Goal: Task Accomplishment & Management: Complete application form

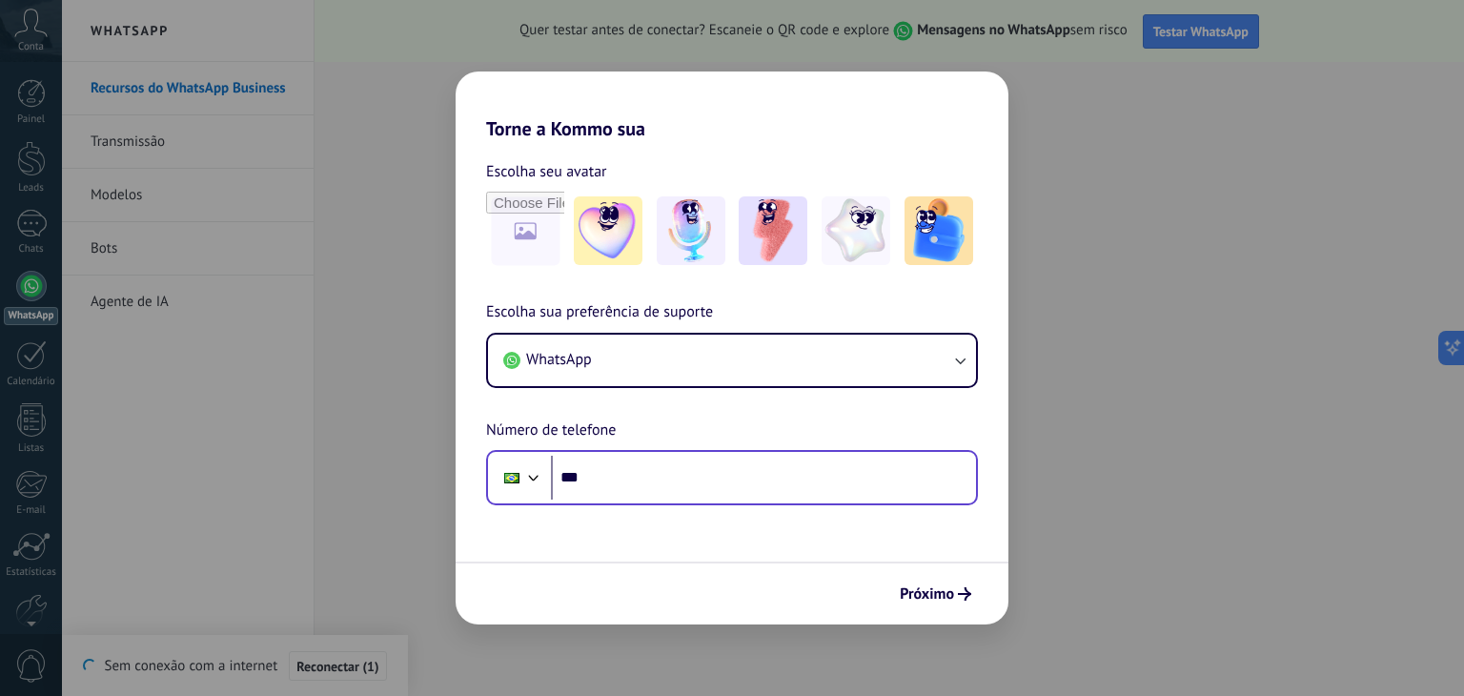
click at [768, 503] on div "Phone ***" at bounding box center [732, 477] width 492 height 55
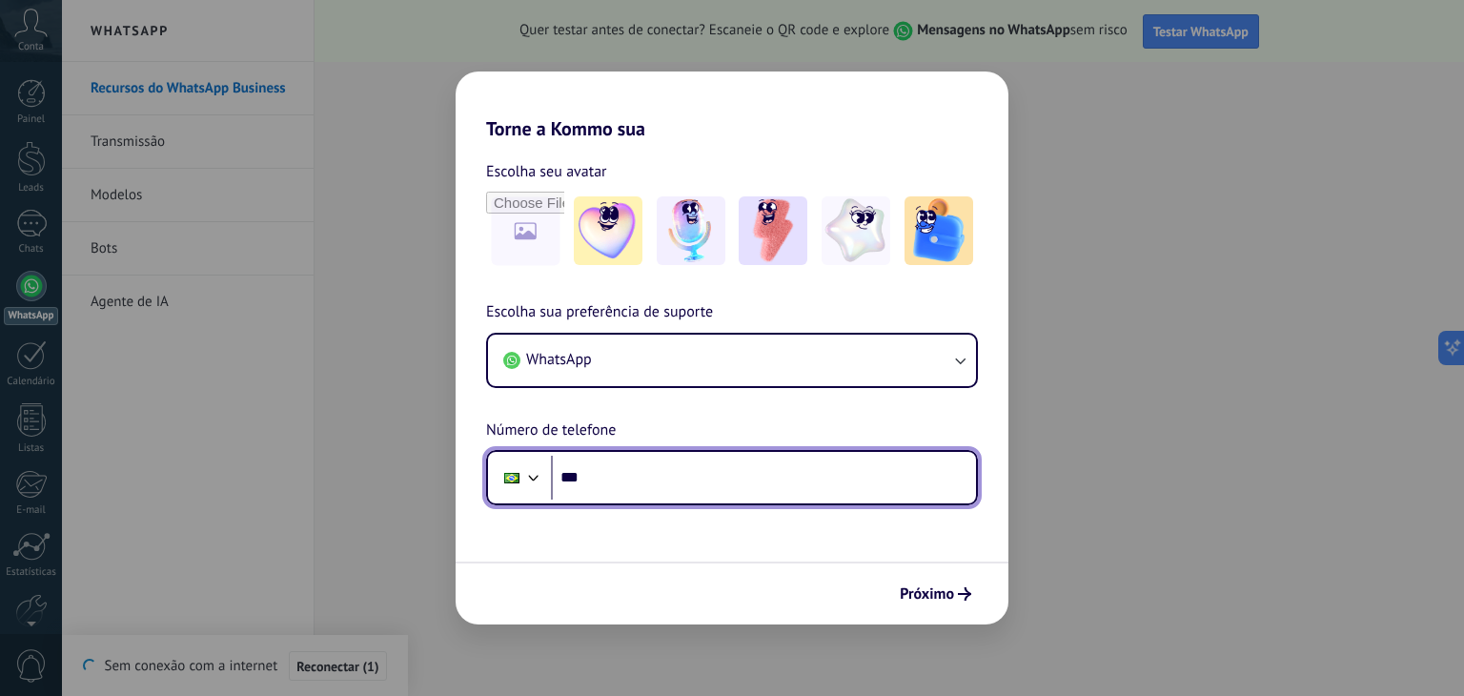
click at [755, 485] on input "***" at bounding box center [763, 478] width 425 height 44
type input "**********"
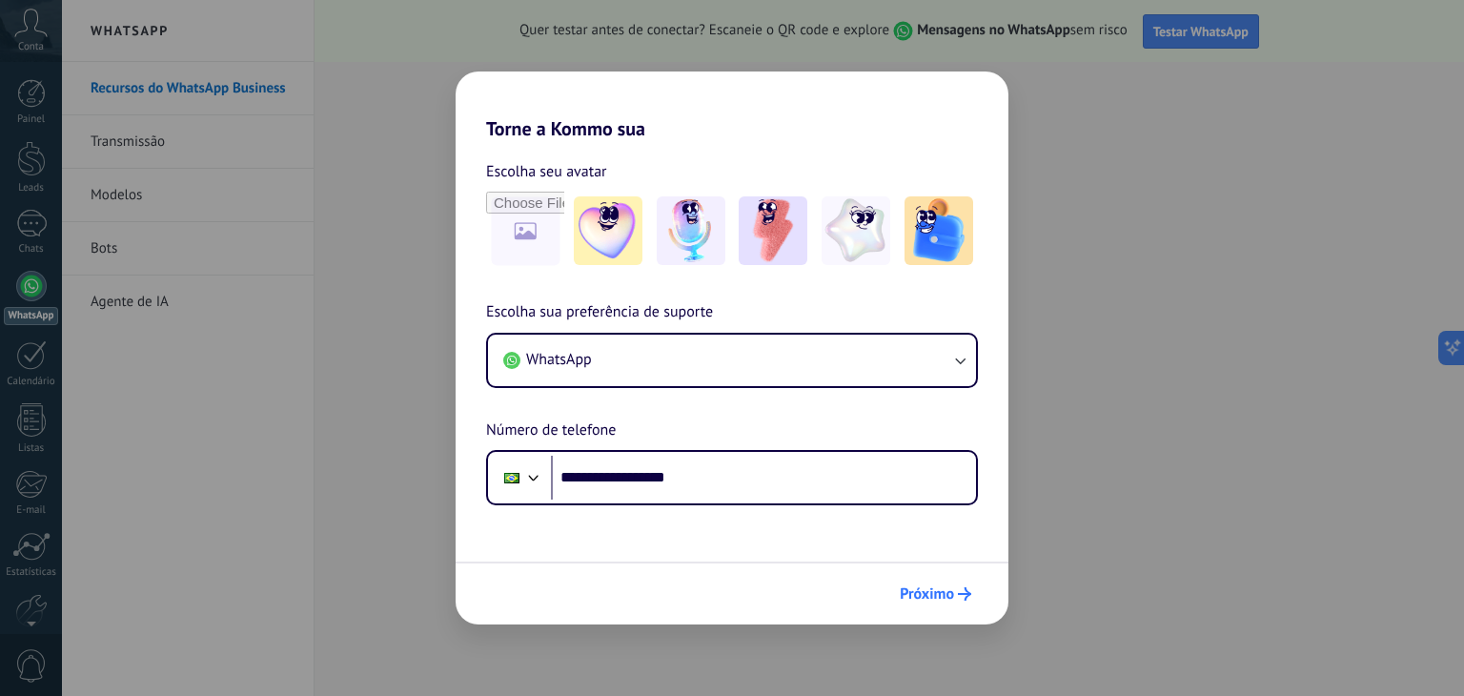
click at [954, 589] on span "Próximo" at bounding box center [935, 593] width 71 height 13
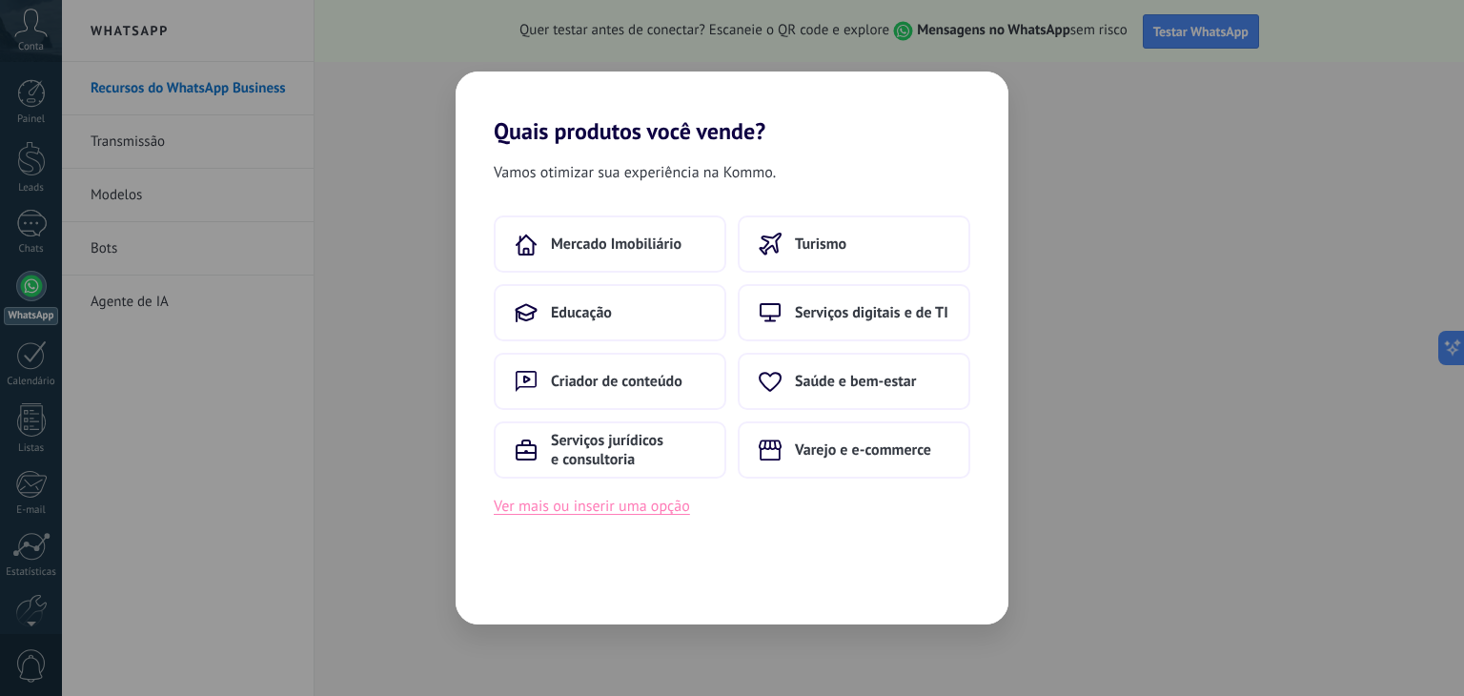
click at [660, 508] on button "Ver mais ou inserir uma opção" at bounding box center [592, 506] width 196 height 25
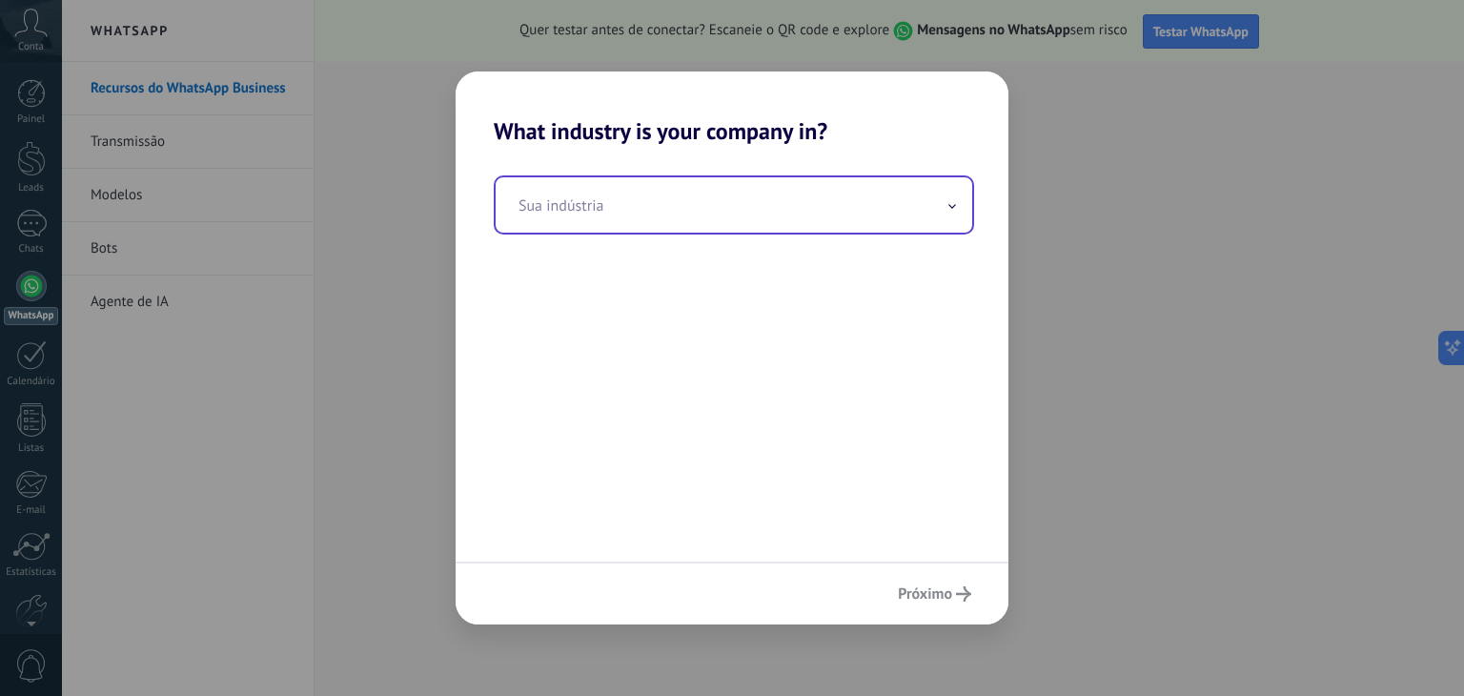
click at [961, 201] on input "text" at bounding box center [734, 204] width 477 height 55
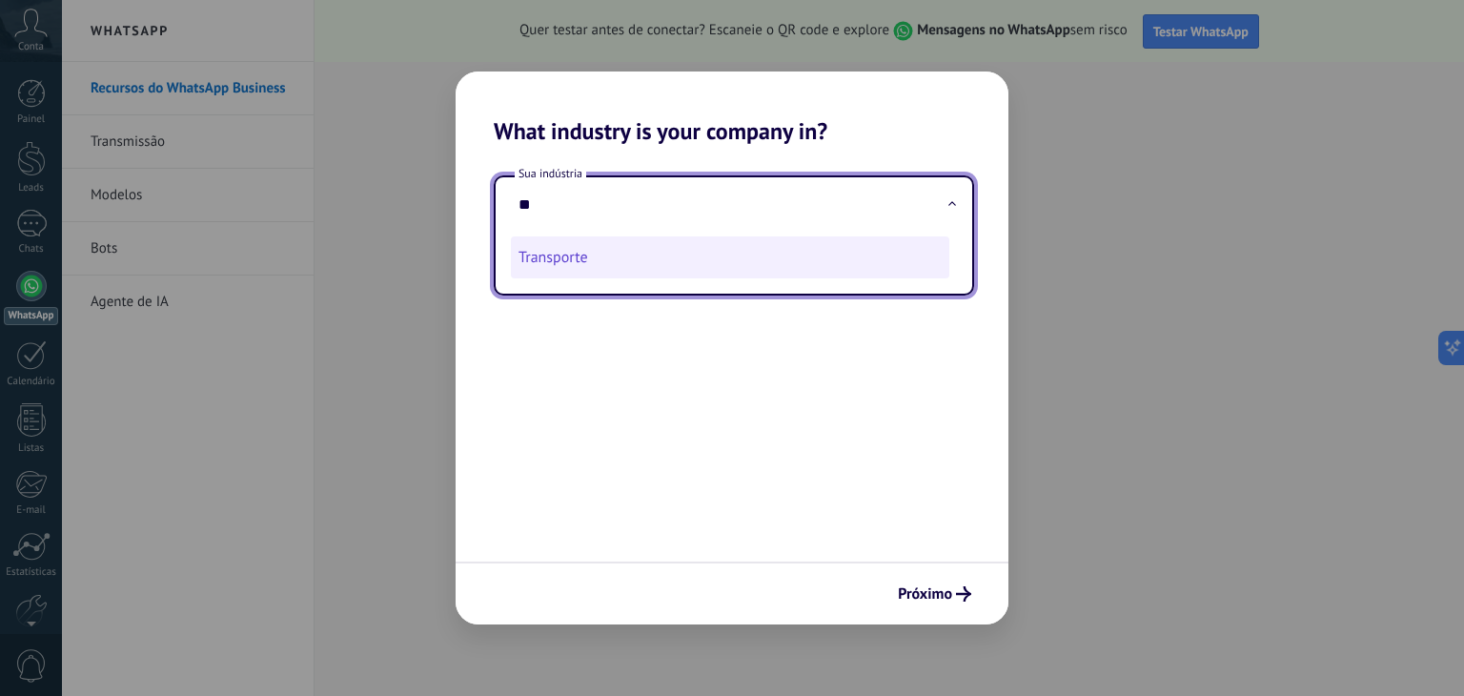
click at [740, 270] on li "Transporte" at bounding box center [730, 257] width 438 height 42
type input "**********"
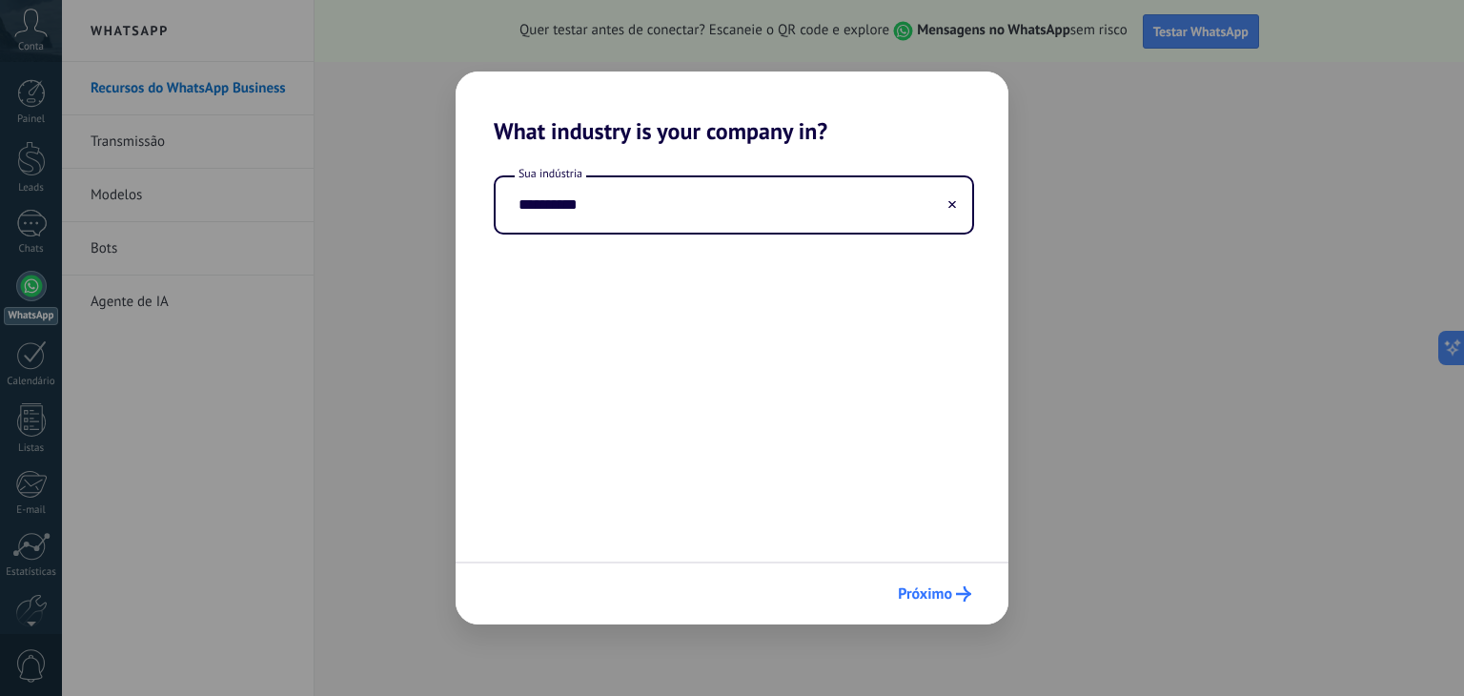
click at [941, 597] on span "Próximo" at bounding box center [925, 593] width 54 height 13
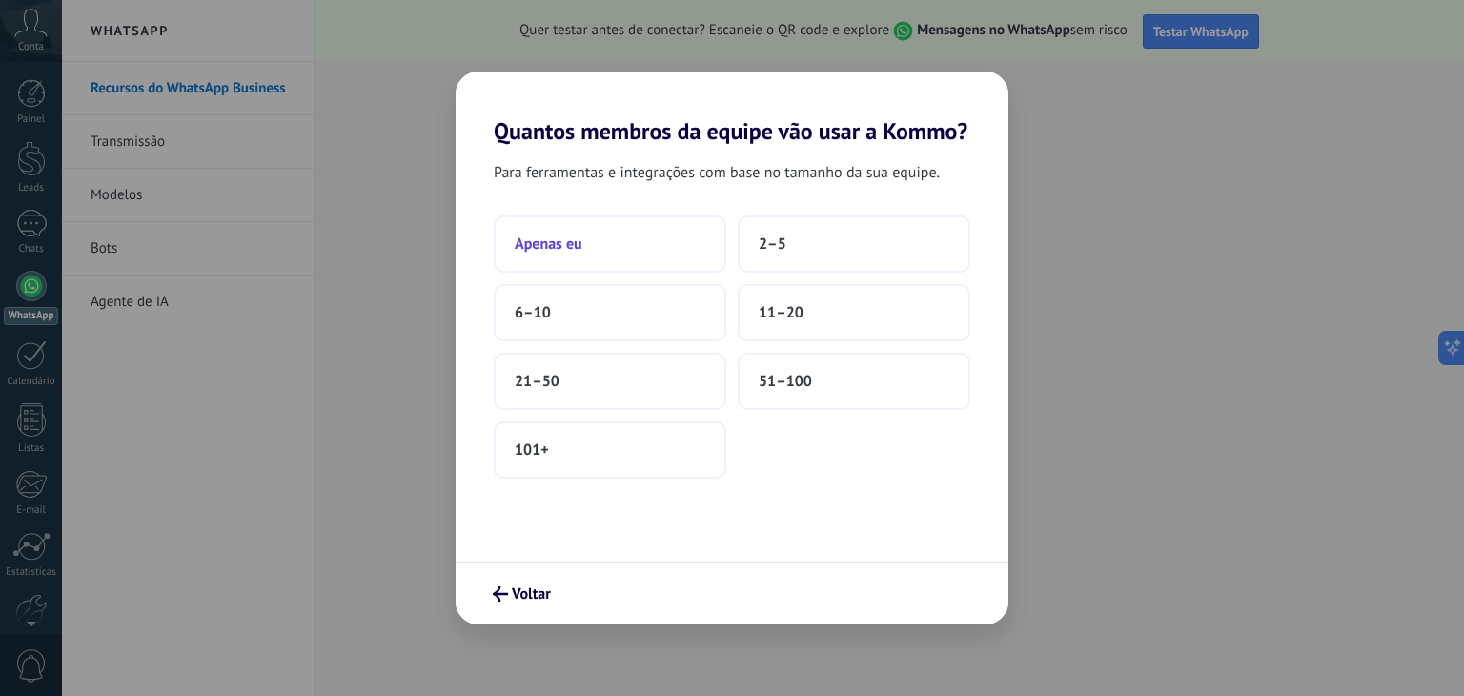
click at [656, 259] on button "Apenas eu" at bounding box center [610, 243] width 233 height 57
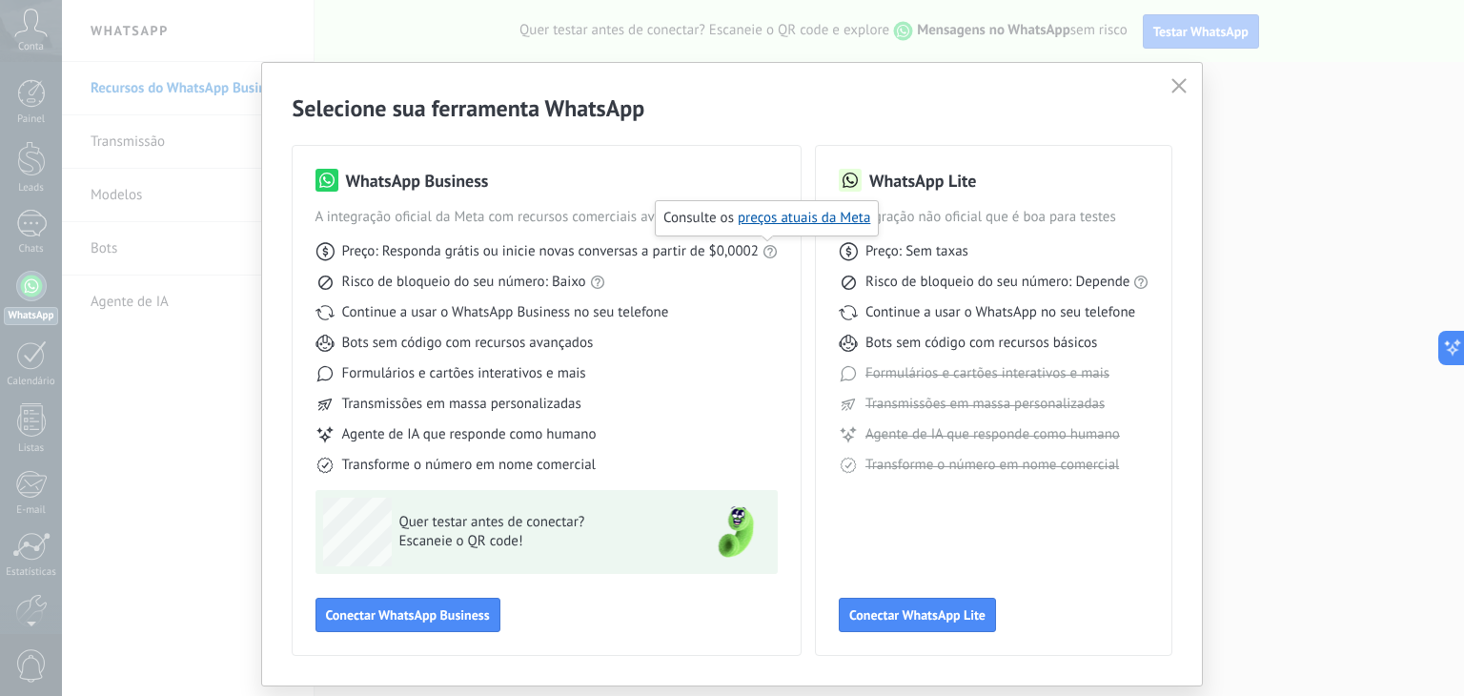
click at [767, 253] on icon at bounding box center [770, 251] width 15 height 15
click at [775, 223] on link "preços atuais da Meta" at bounding box center [804, 218] width 133 height 18
click at [1178, 83] on icon "button" at bounding box center [1179, 85] width 15 height 15
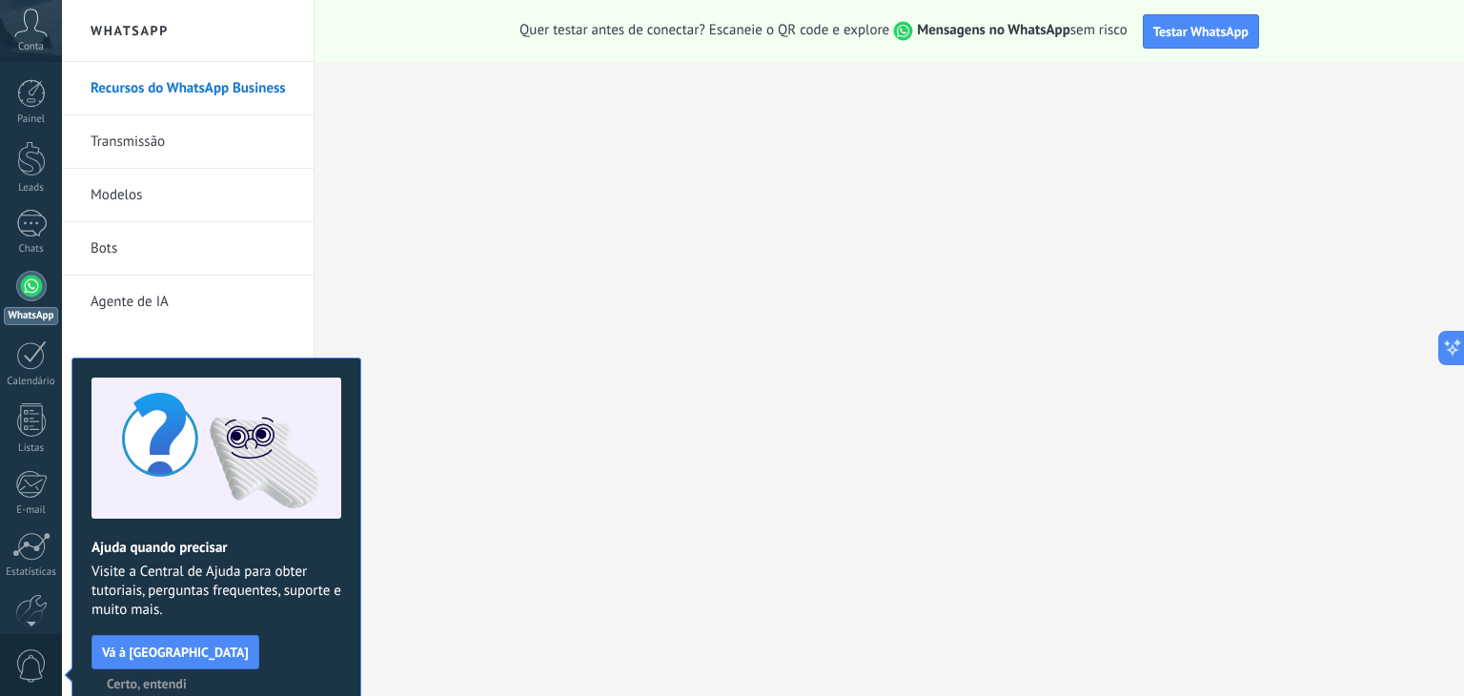
click at [195, 669] on button "Certo, entendi" at bounding box center [146, 683] width 97 height 29
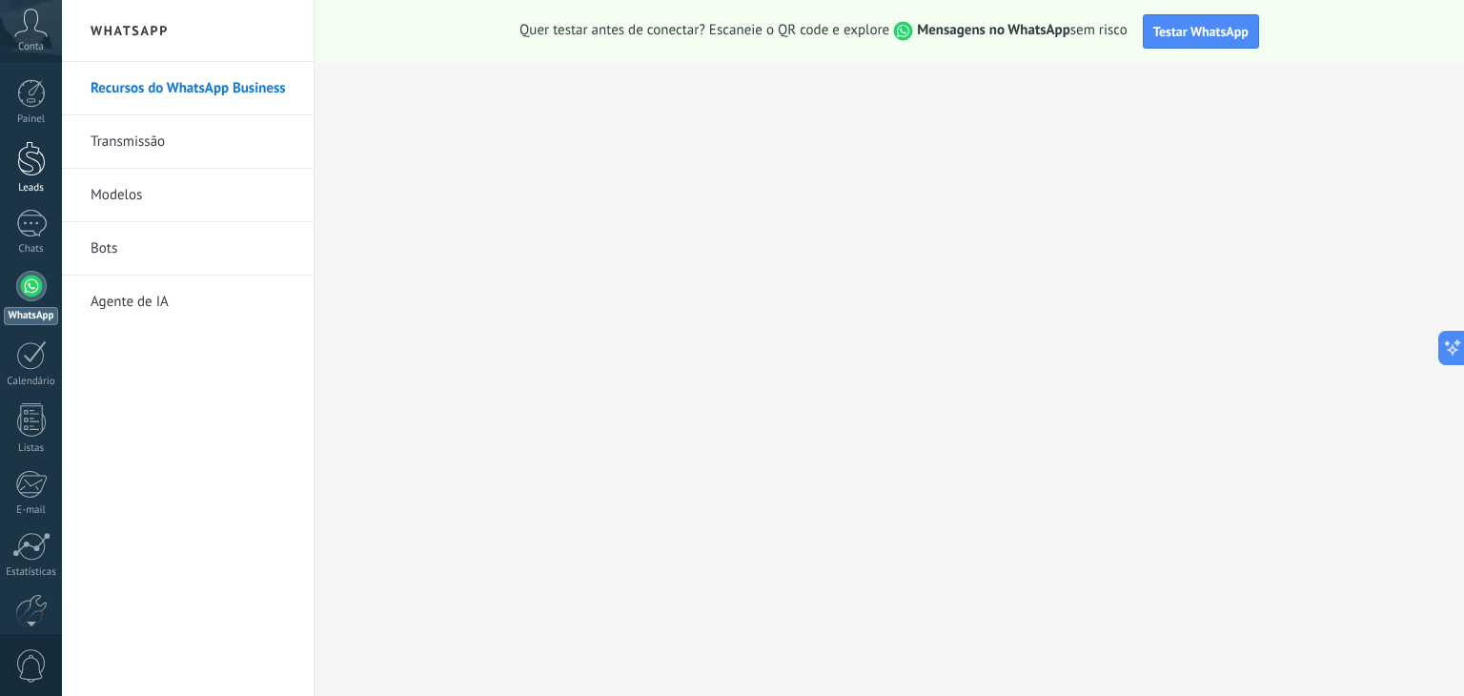
click at [36, 182] on div "Leads" at bounding box center [31, 188] width 55 height 12
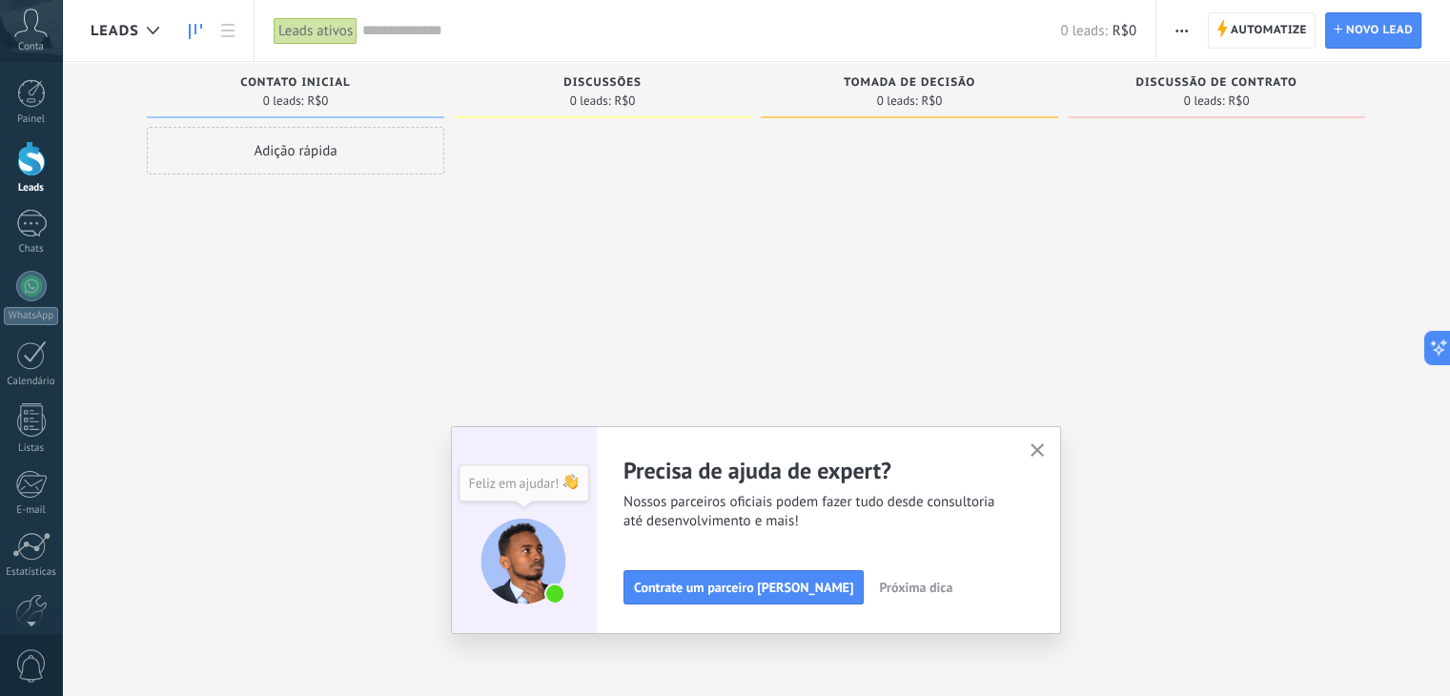
click at [895, 581] on span "Próxima dica" at bounding box center [915, 587] width 73 height 13
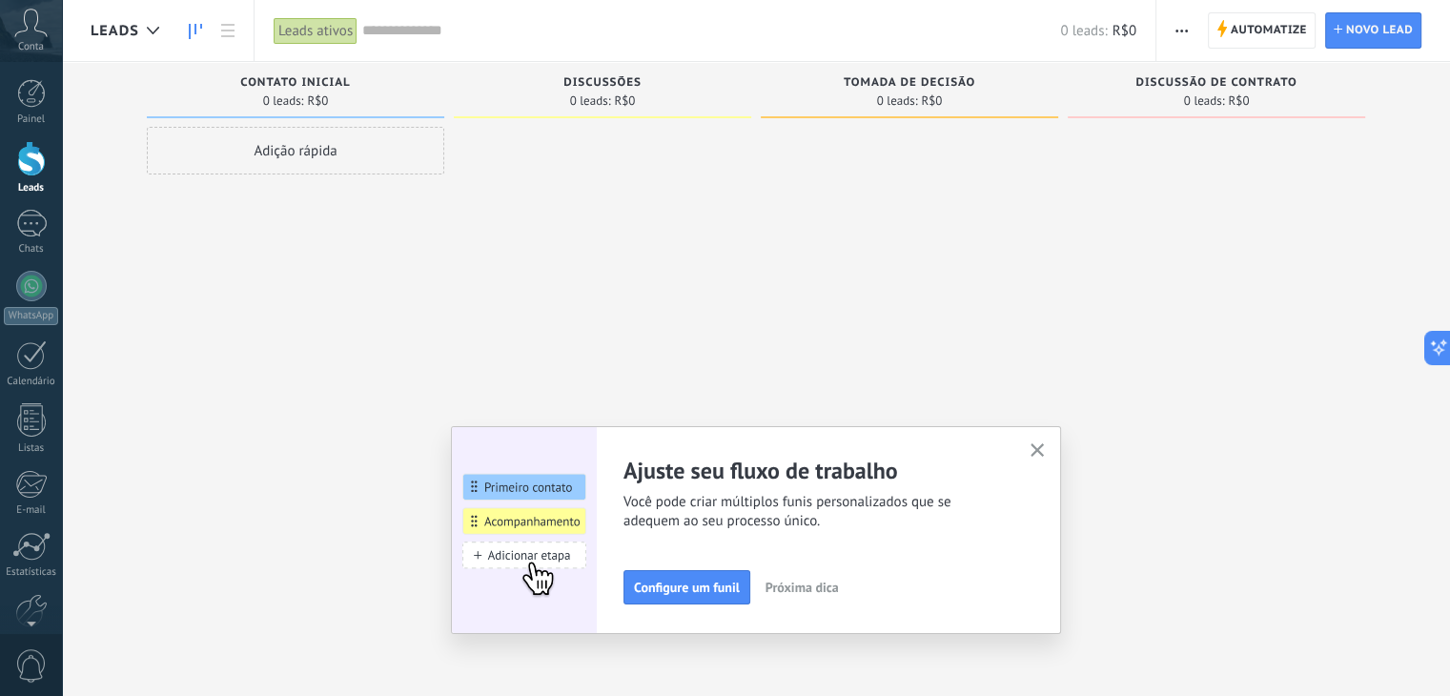
click at [839, 591] on span "Próxima dica" at bounding box center [801, 587] width 73 height 13
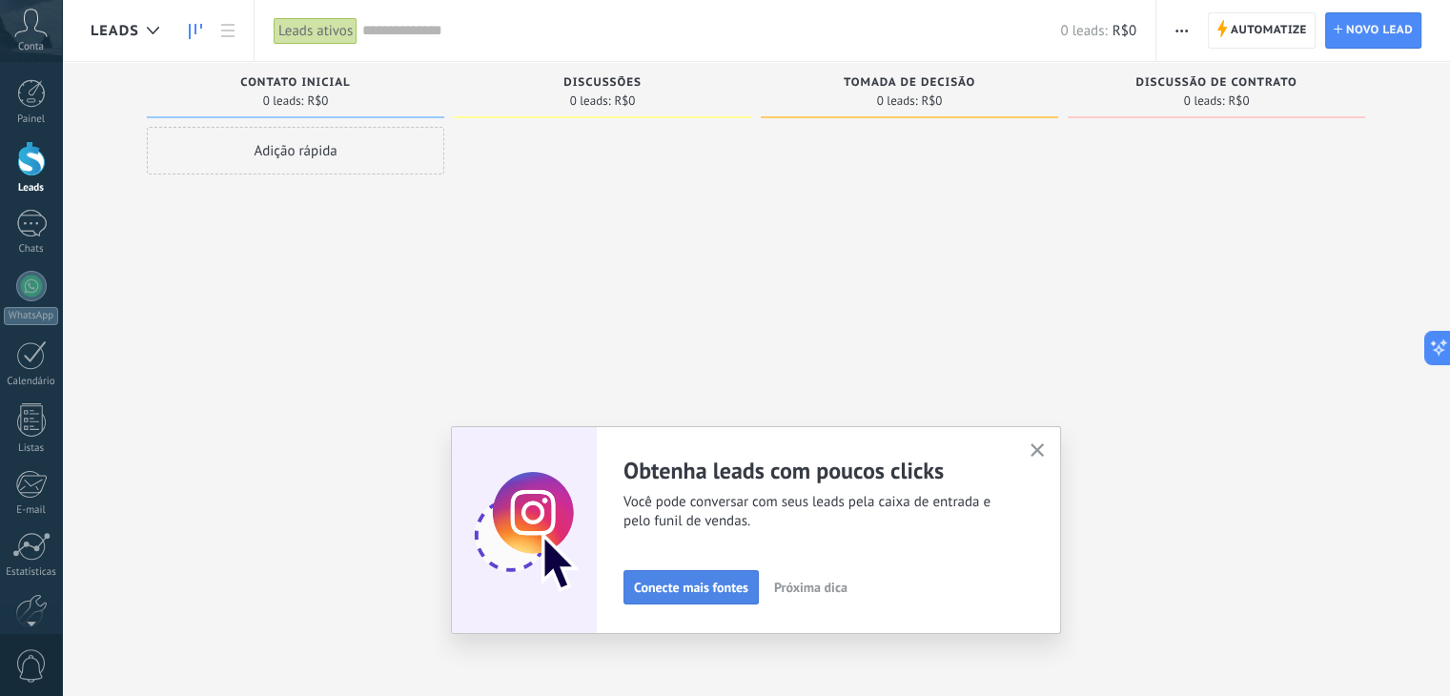
click at [730, 589] on span "Conecte mais fontes" at bounding box center [691, 587] width 114 height 13
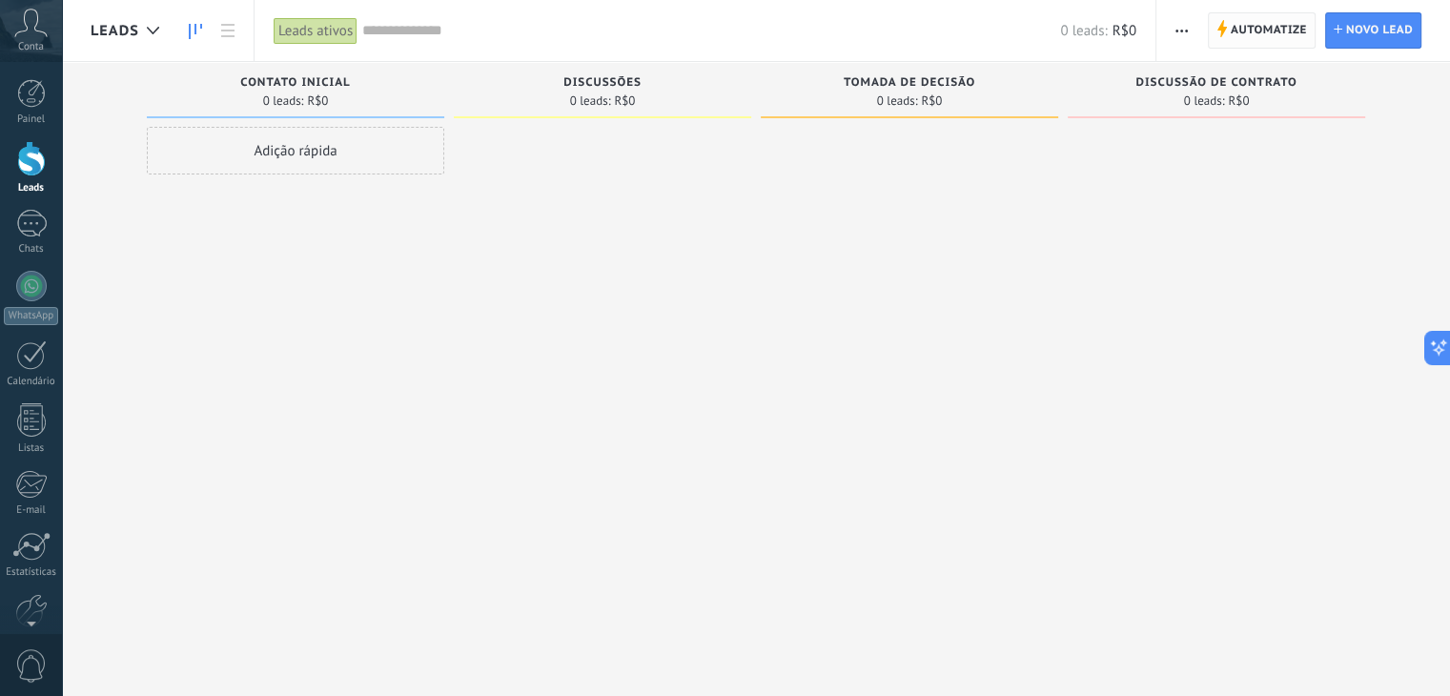
click at [1268, 31] on span "Automatize" at bounding box center [1269, 30] width 76 height 34
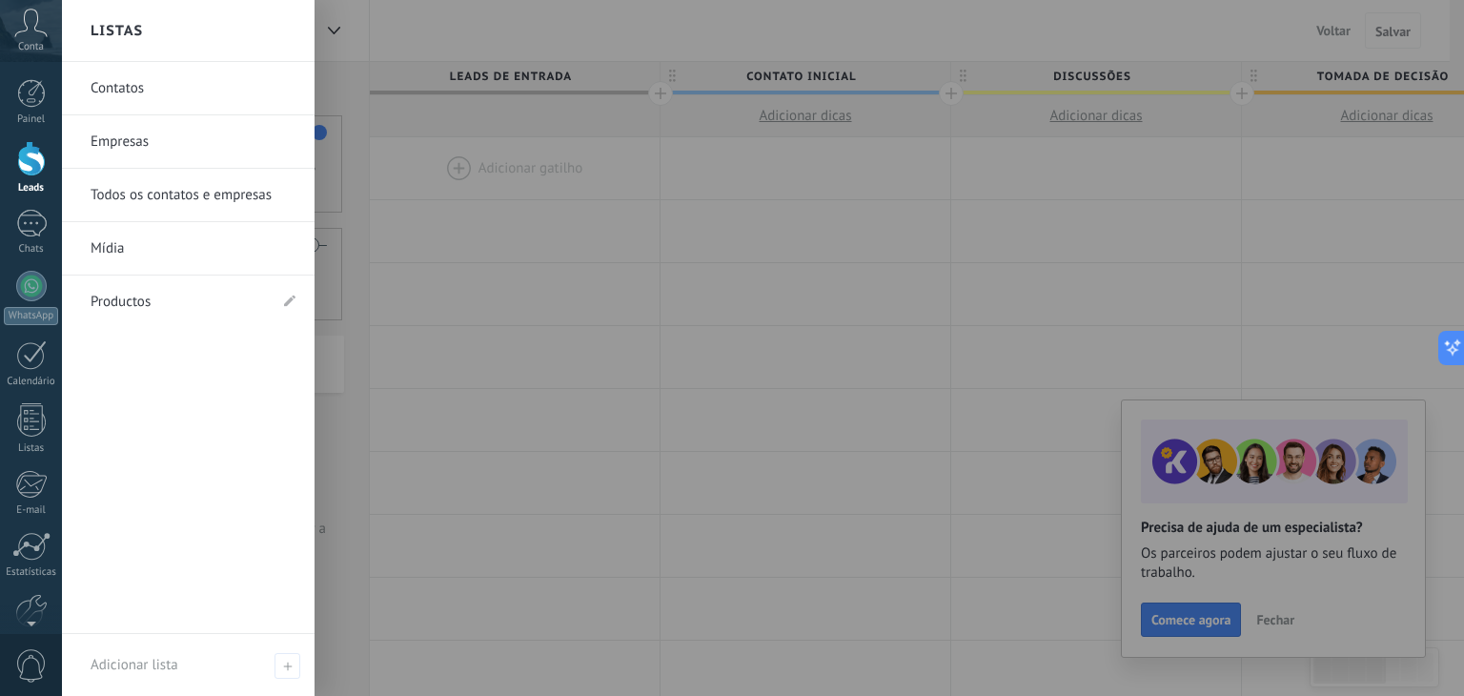
click at [124, 146] on link "Empresas" at bounding box center [193, 141] width 205 height 53
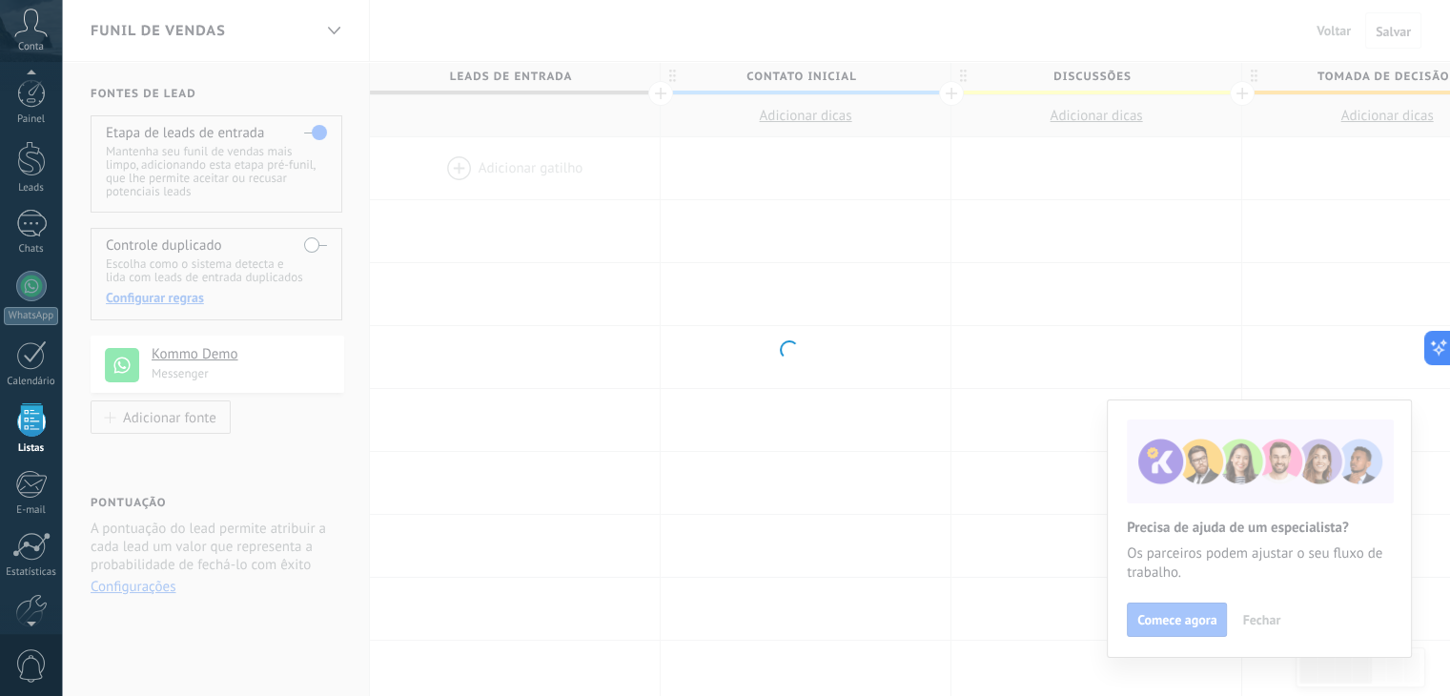
scroll to position [49, 0]
